Goal: Information Seeking & Learning: Find specific fact

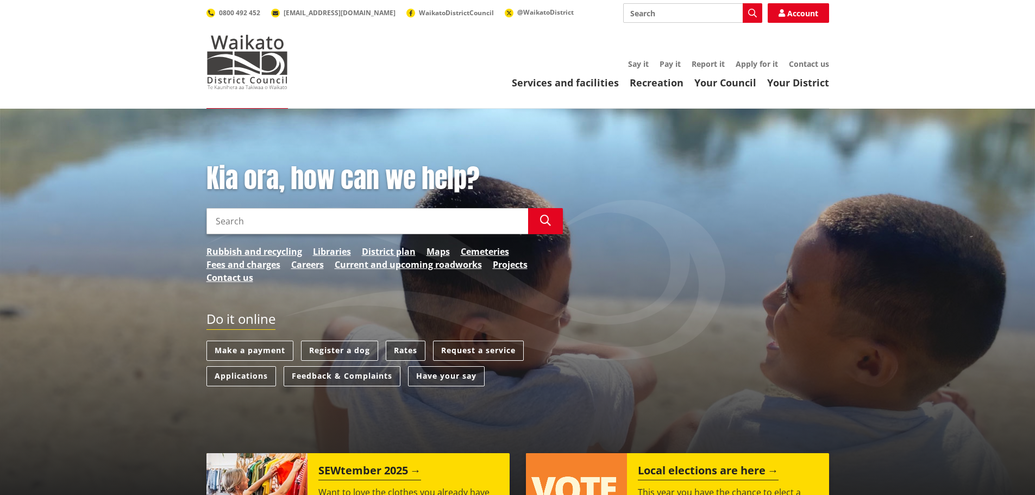
click at [410, 353] on link "Rates" at bounding box center [406, 351] width 40 height 20
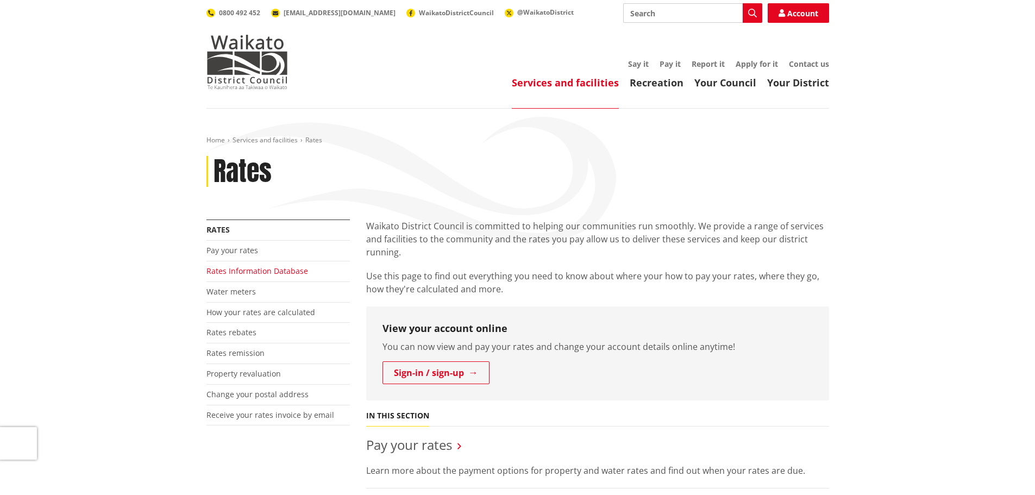
click at [251, 270] on link "Rates Information Database" at bounding box center [257, 271] width 102 height 10
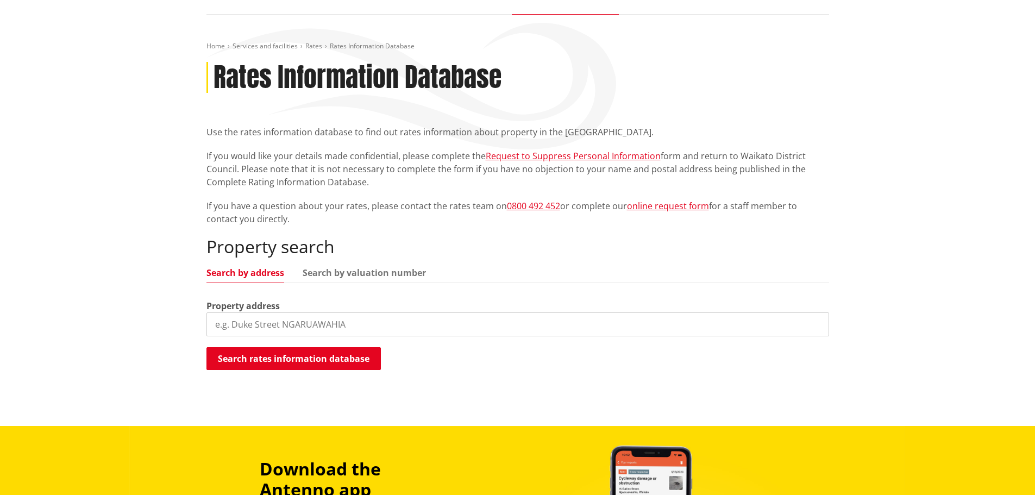
scroll to position [109, 0]
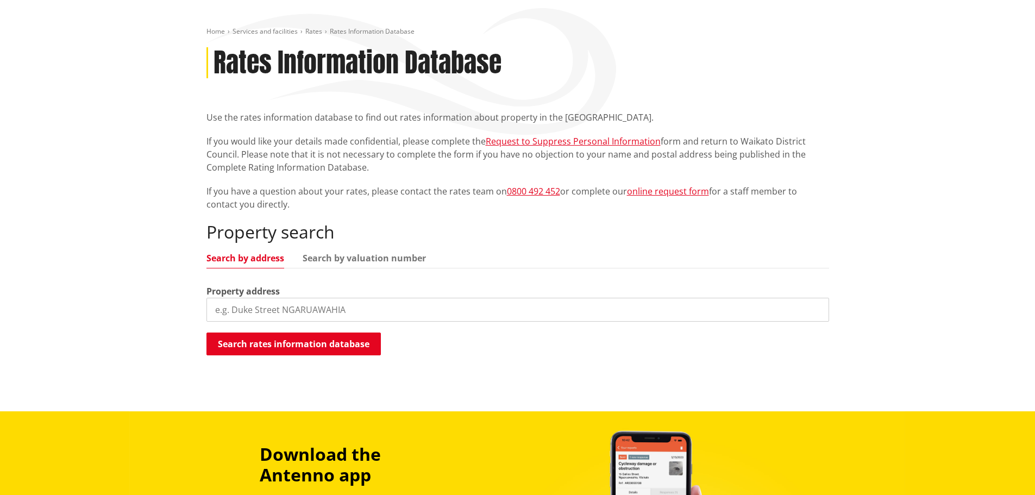
drag, startPoint x: 333, startPoint y: 305, endPoint x: 166, endPoint y: 301, distance: 166.8
click at [167, 301] on div "Home Services and facilities Rates Rates Information Database Rates Information…" at bounding box center [517, 205] width 1035 height 411
type input "8 Carr Street Tuakau"
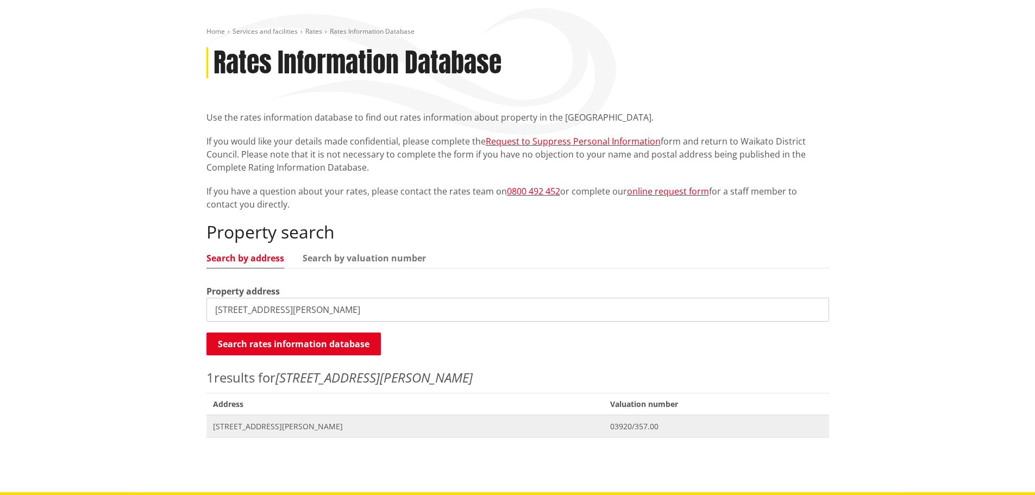
click at [256, 427] on span "8 Carr Street TUAKAU" at bounding box center [405, 426] width 385 height 11
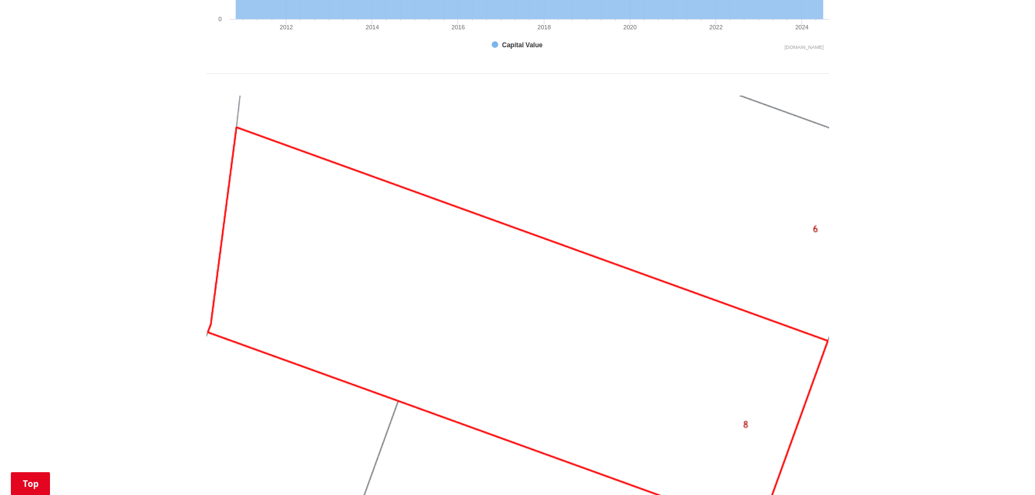
scroll to position [1032, 0]
